Goal: Transaction & Acquisition: Purchase product/service

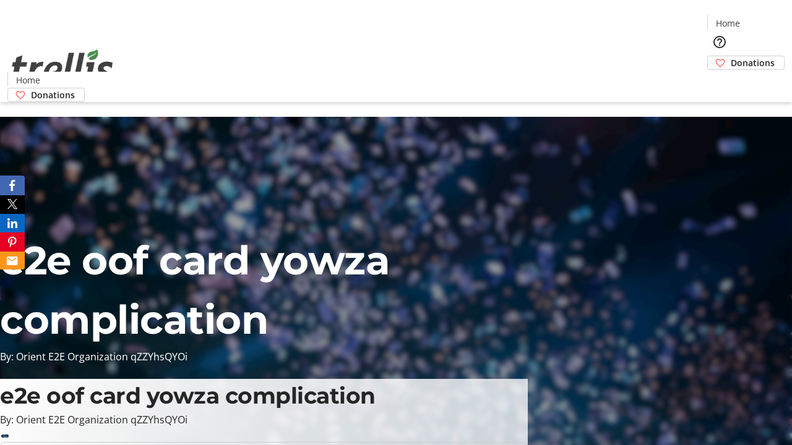
click at [731, 56] on span "Donations" at bounding box center [753, 62] width 44 height 13
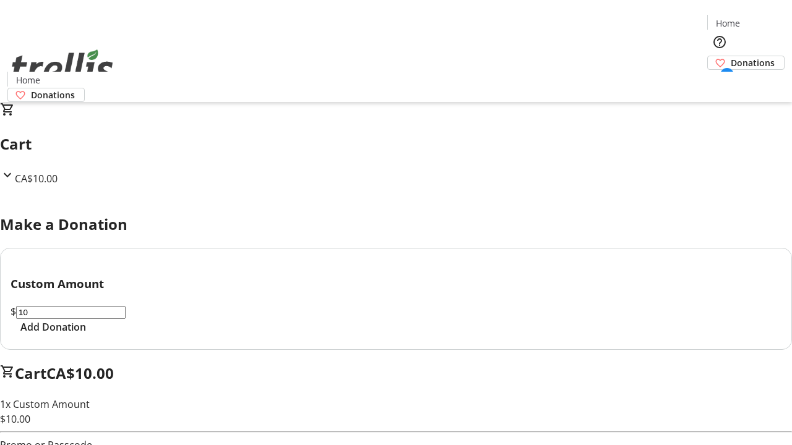
select select "CA"
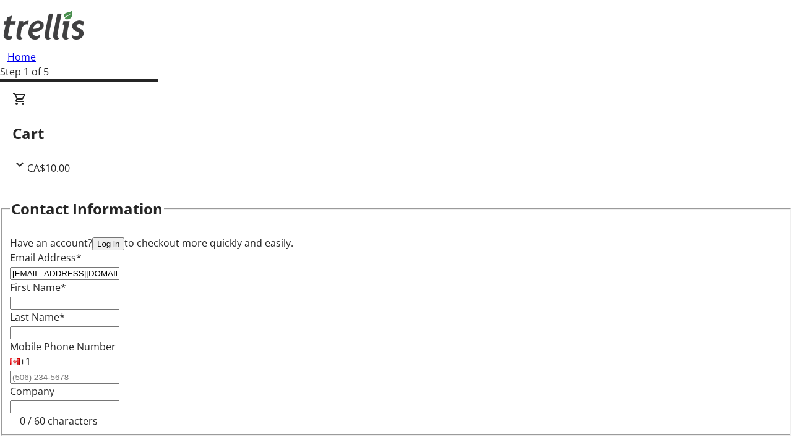
type input "[EMAIL_ADDRESS][DOMAIN_NAME]"
type input "[PERSON_NAME]"
type input "[STREET_ADDRESS][PERSON_NAME]"
type input "Kelowna"
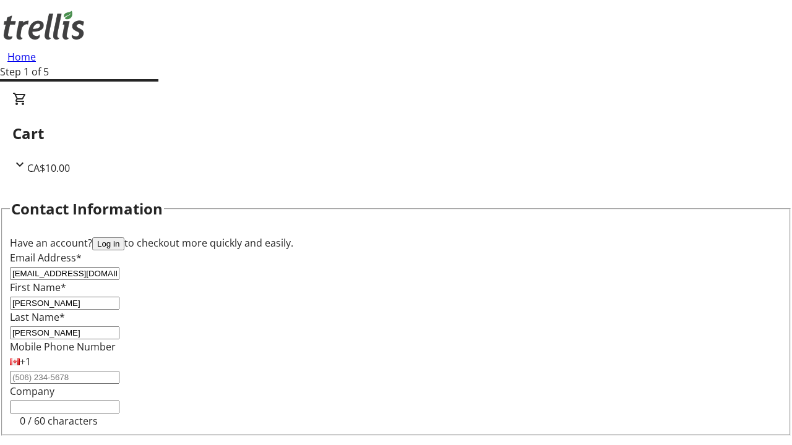
select select "BC"
type input "Kelowna"
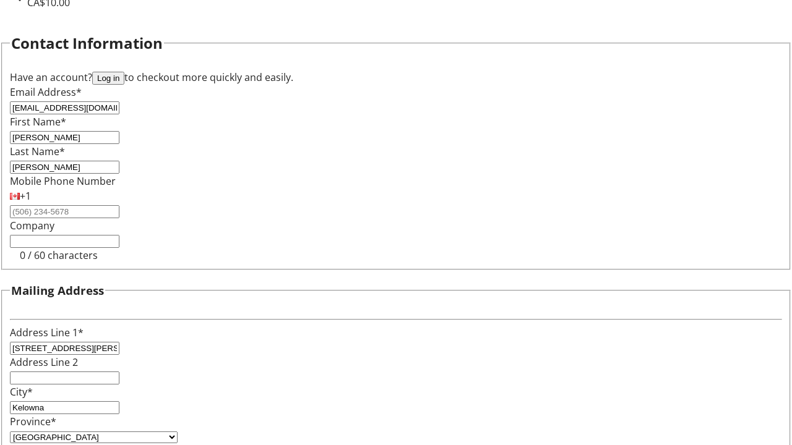
type input "V1Y 0C2"
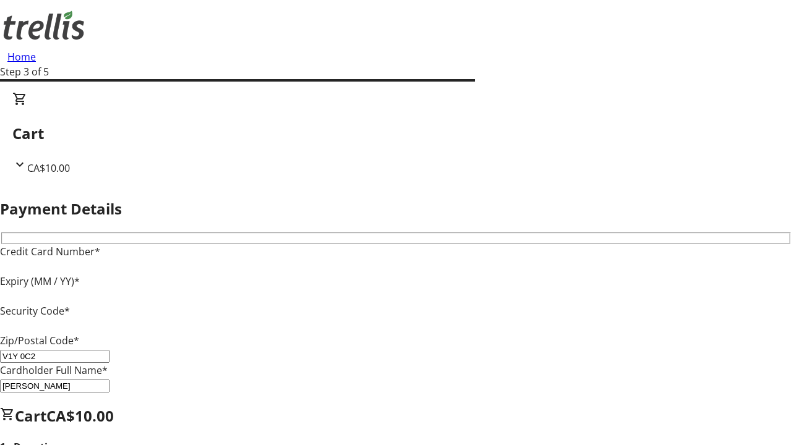
type input "V1Y 0C2"
